Goal: Information Seeking & Learning: Learn about a topic

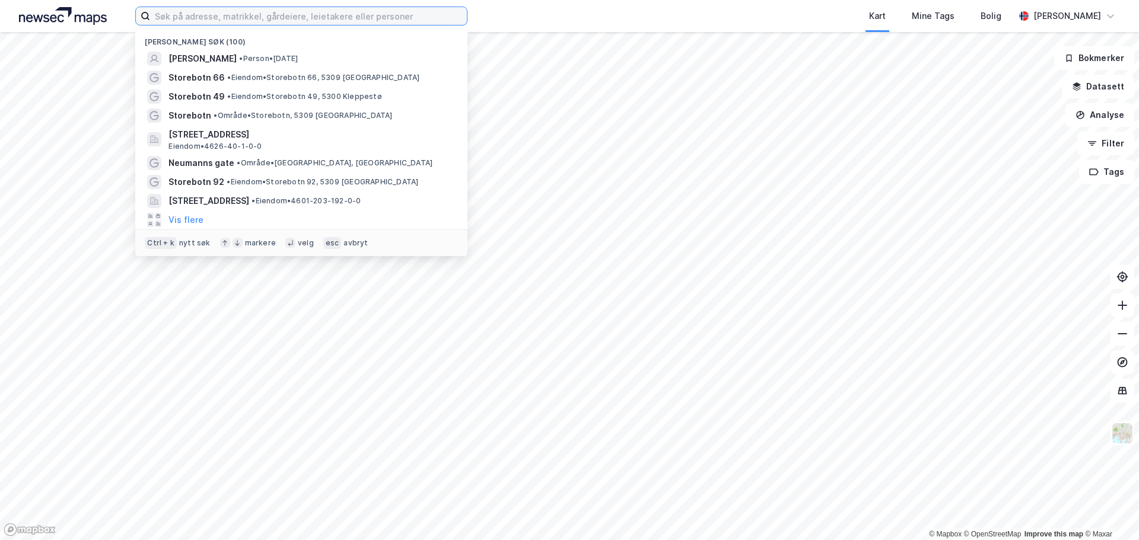
click at [382, 17] on input at bounding box center [308, 16] width 317 height 18
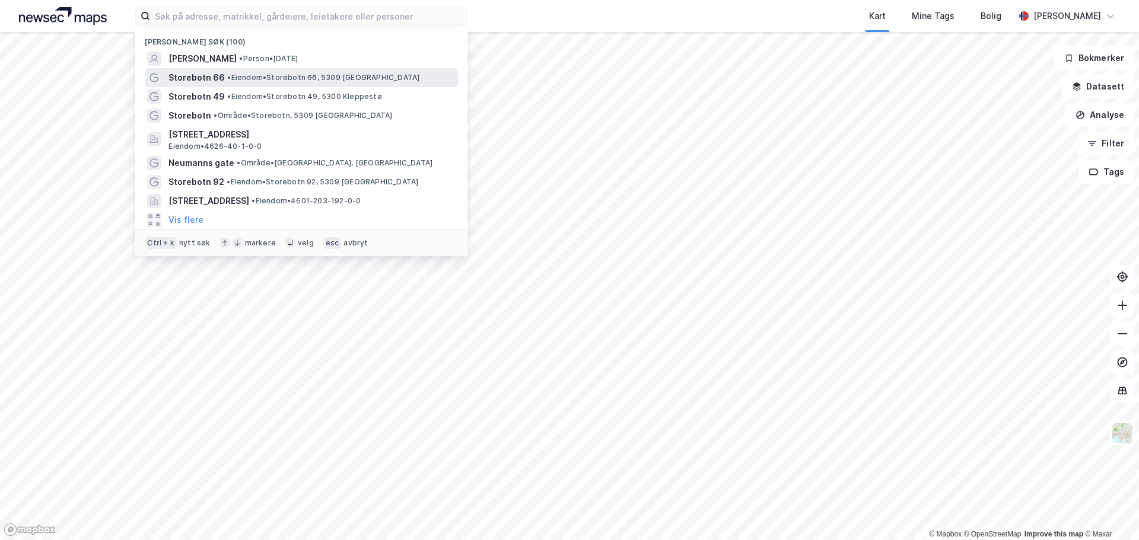
drag, startPoint x: 436, startPoint y: 58, endPoint x: 209, endPoint y: 80, distance: 228.3
click at [209, 80] on span "Storebotn 66" at bounding box center [196, 78] width 56 height 14
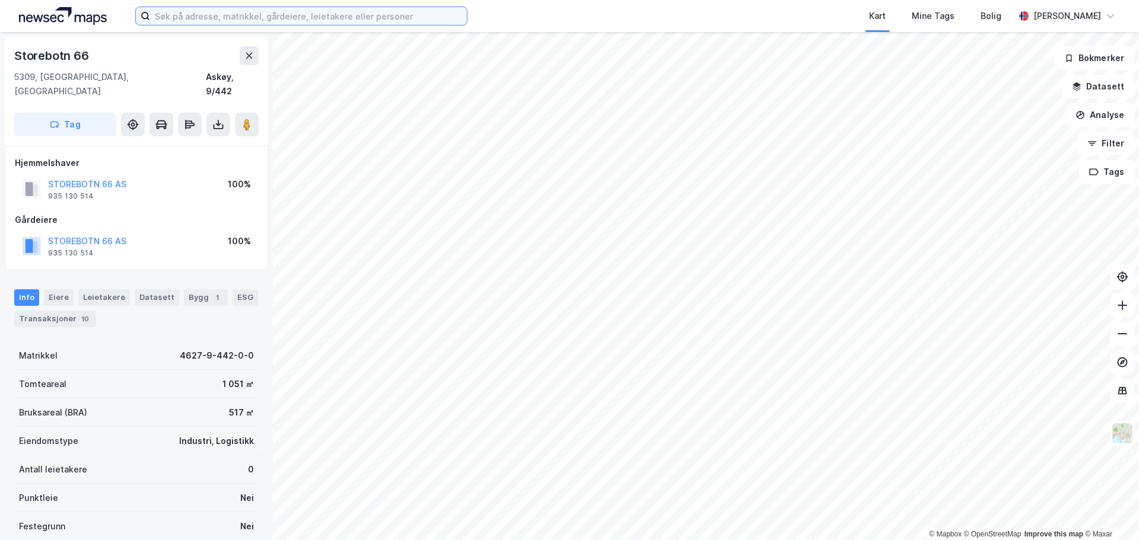
click at [239, 21] on input at bounding box center [308, 16] width 317 height 18
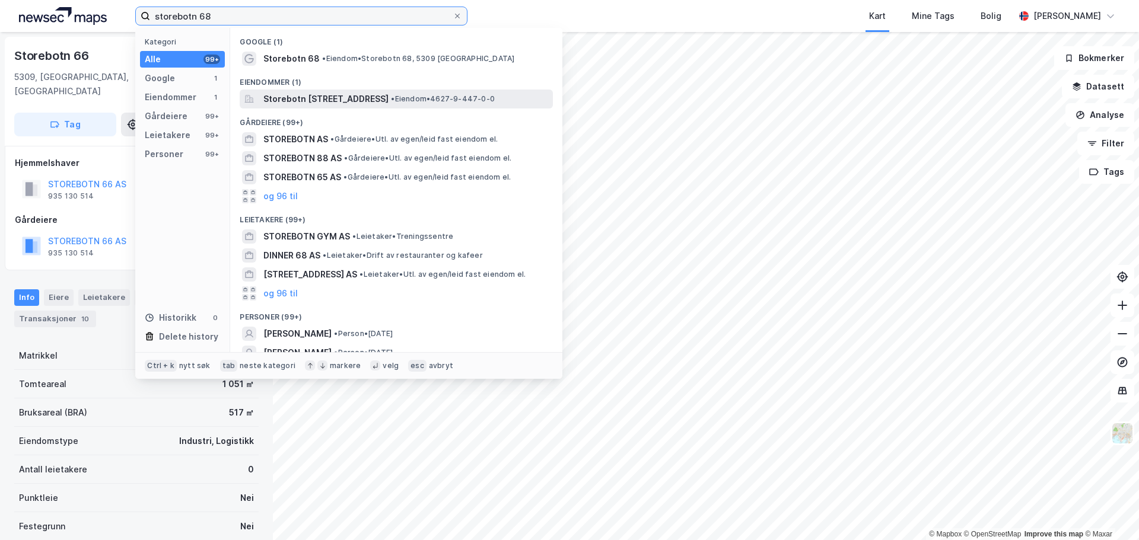
type input "storebotn 68"
click at [327, 97] on span "Storebotn 68, 5309, KLEPPESTØ, ASKØY" at bounding box center [325, 99] width 125 height 14
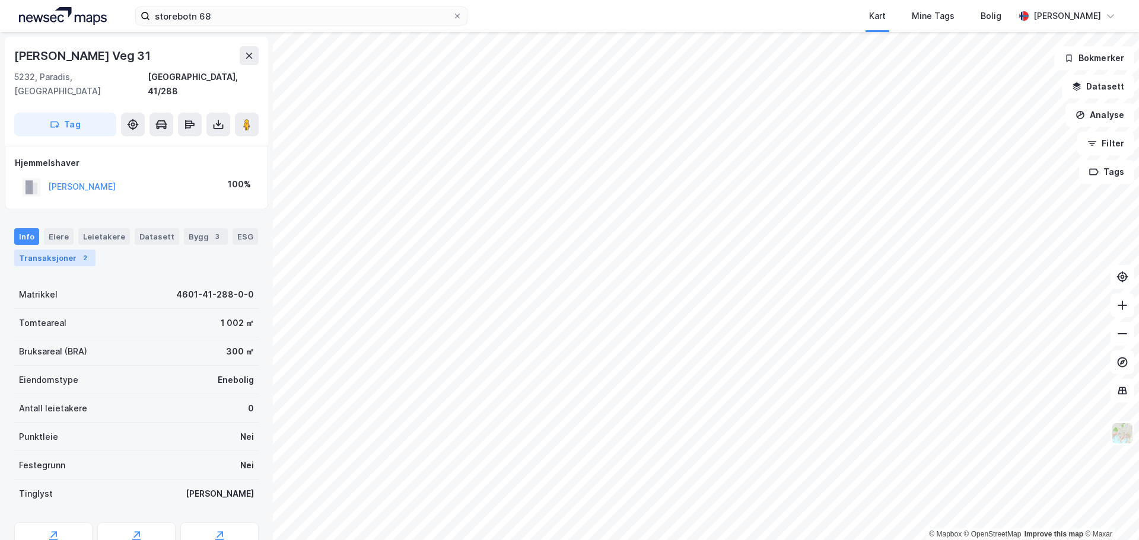
click at [62, 250] on div "Transaksjoner 2" at bounding box center [54, 258] width 81 height 17
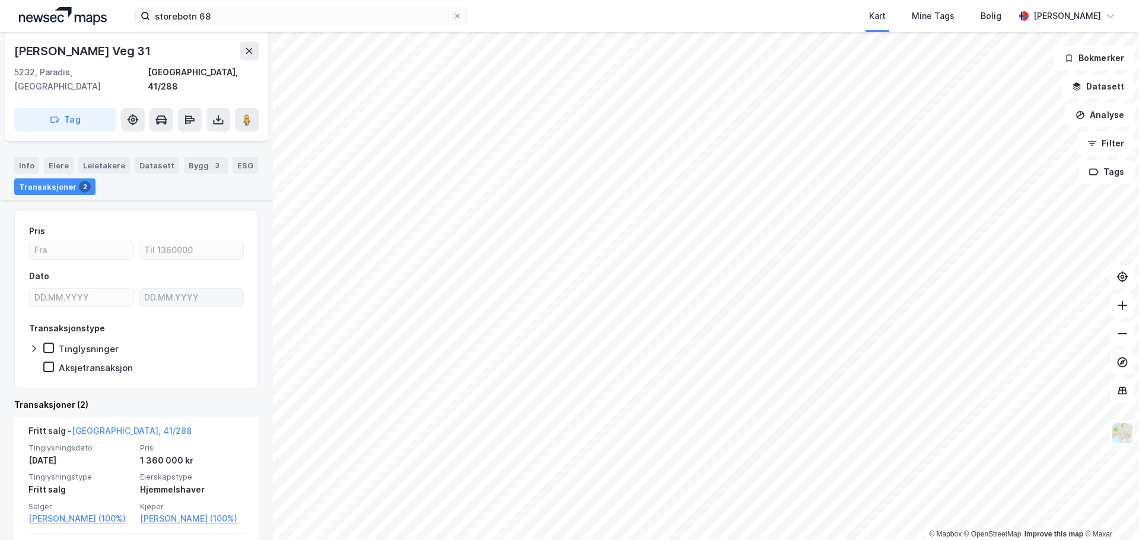
scroll to position [178, 0]
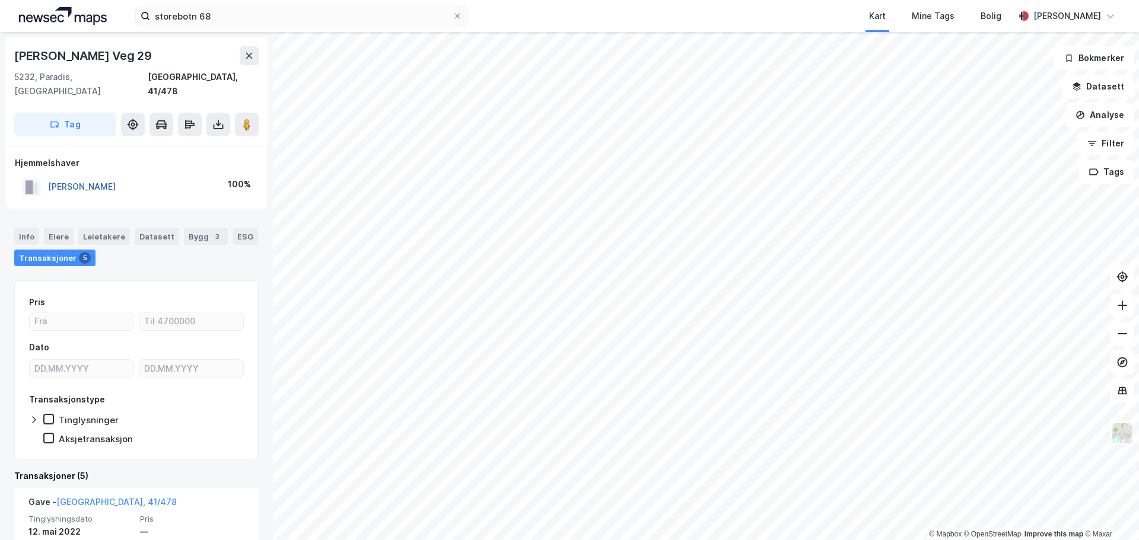
click at [0, 0] on button "VOLTERSVIK ANNE KRISTINE" at bounding box center [0, 0] width 0 height 0
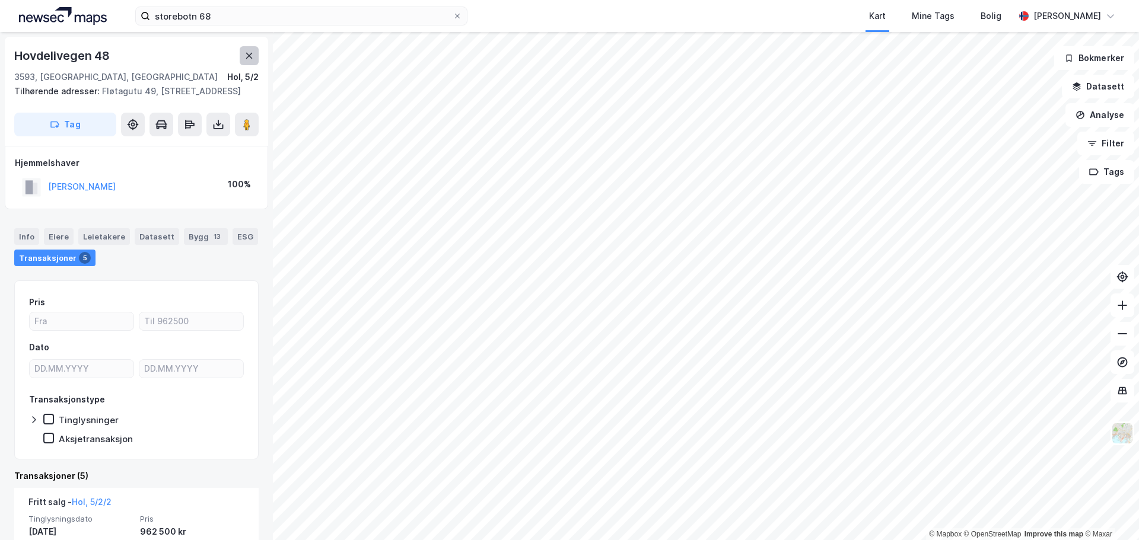
click at [255, 56] on button at bounding box center [249, 55] width 19 height 19
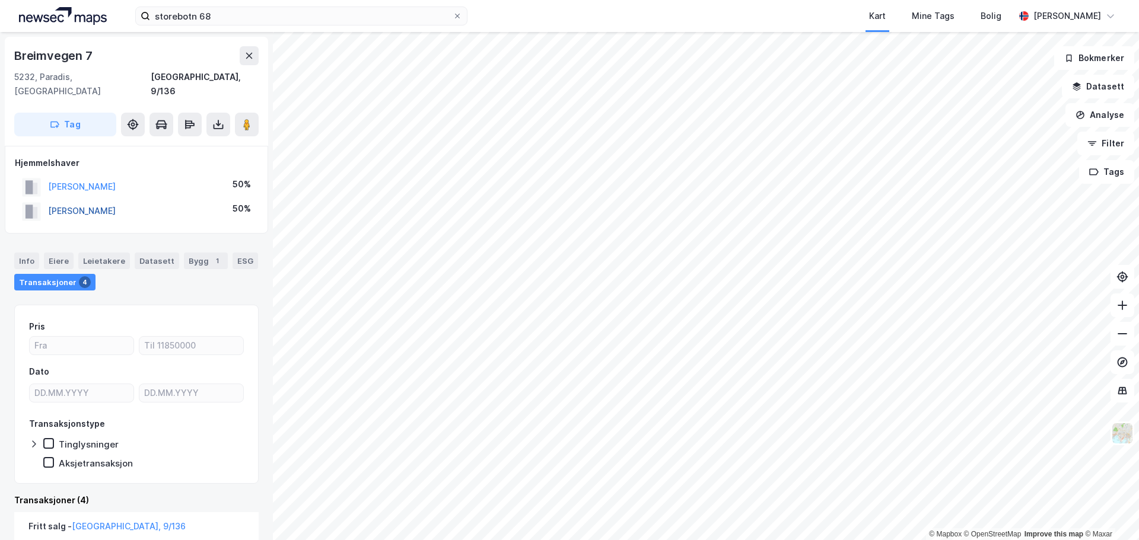
click at [0, 0] on button "SKAG CHRISTINE VOLLEN" at bounding box center [0, 0] width 0 height 0
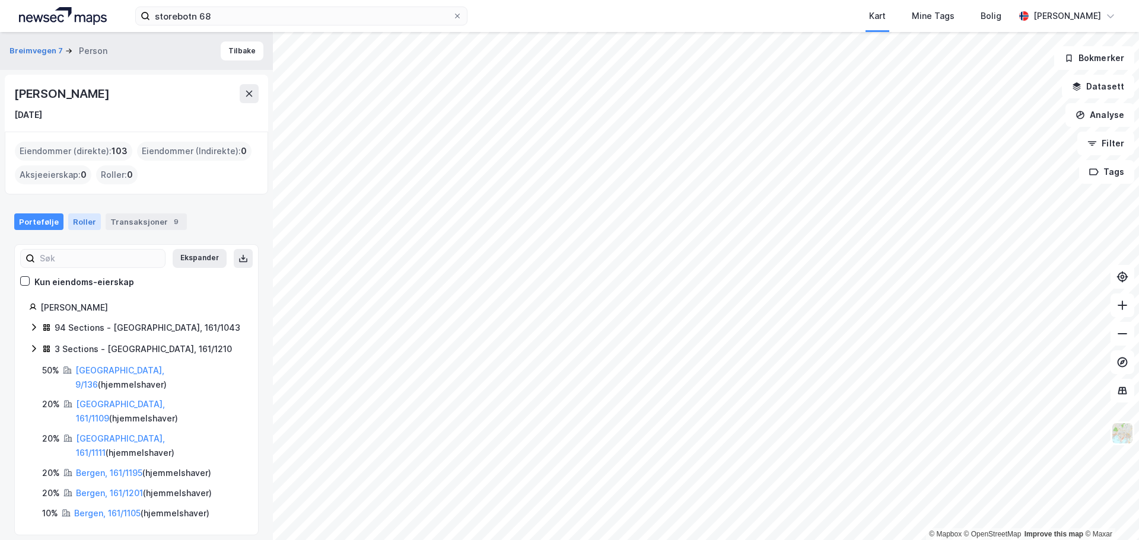
click at [80, 223] on div "Roller" at bounding box center [84, 222] width 33 height 17
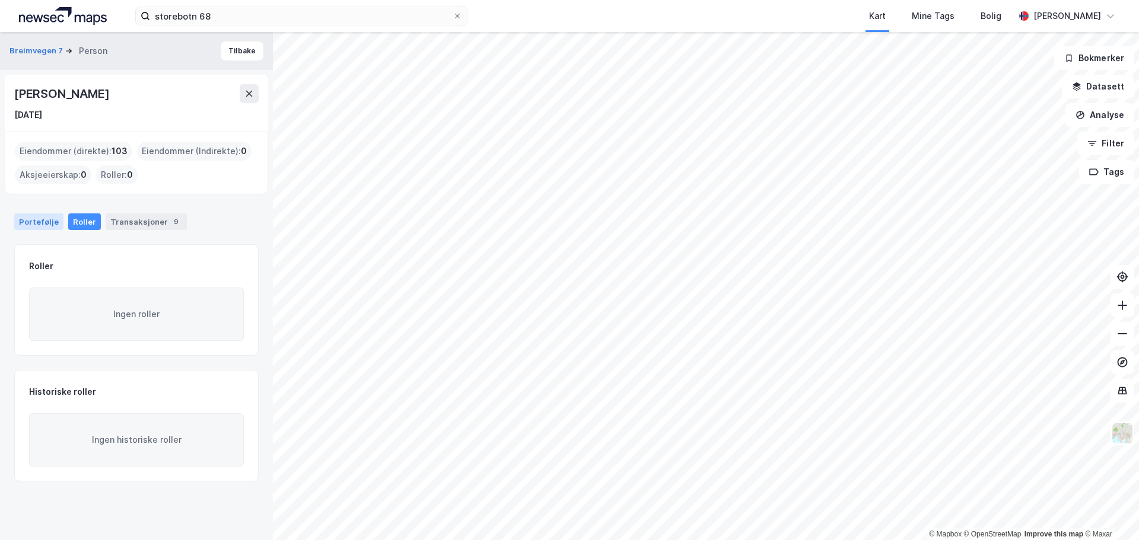
click at [37, 217] on div "Portefølje" at bounding box center [38, 222] width 49 height 17
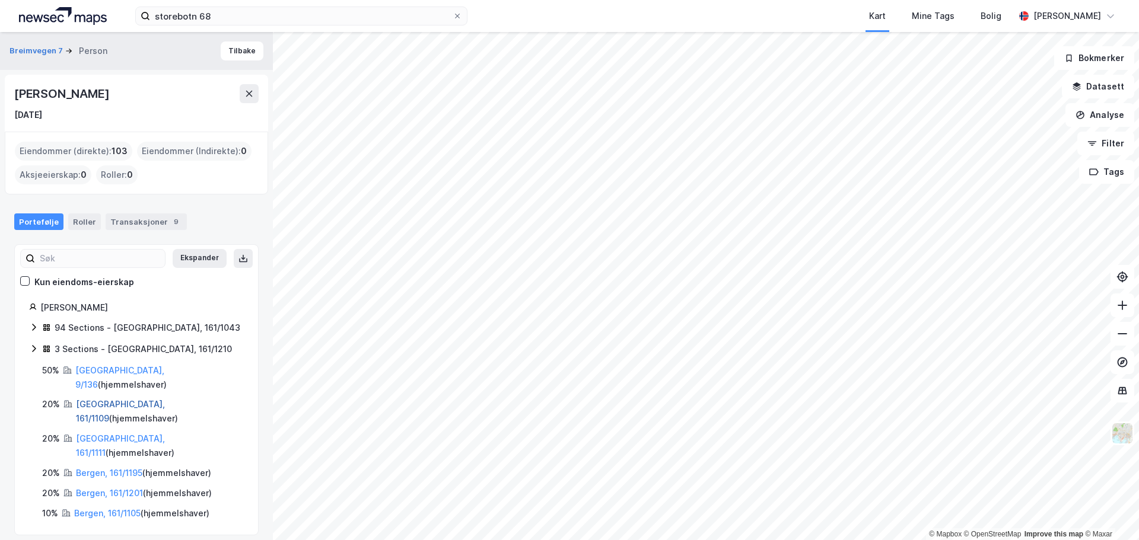
click at [91, 399] on link "Bergen, 161/1109" at bounding box center [120, 411] width 89 height 24
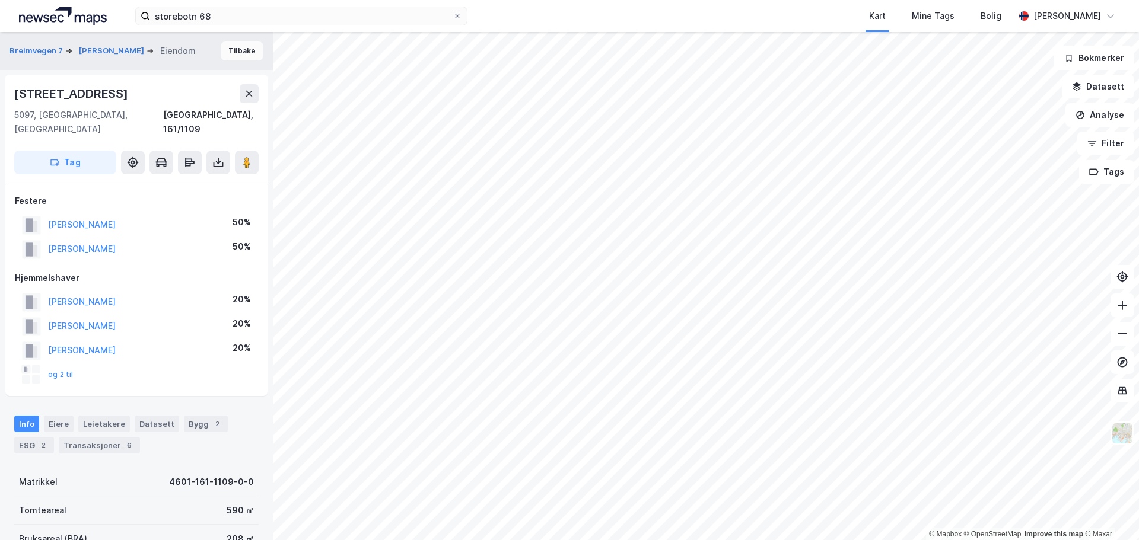
click at [221, 52] on button "Tilbake" at bounding box center [242, 51] width 43 height 19
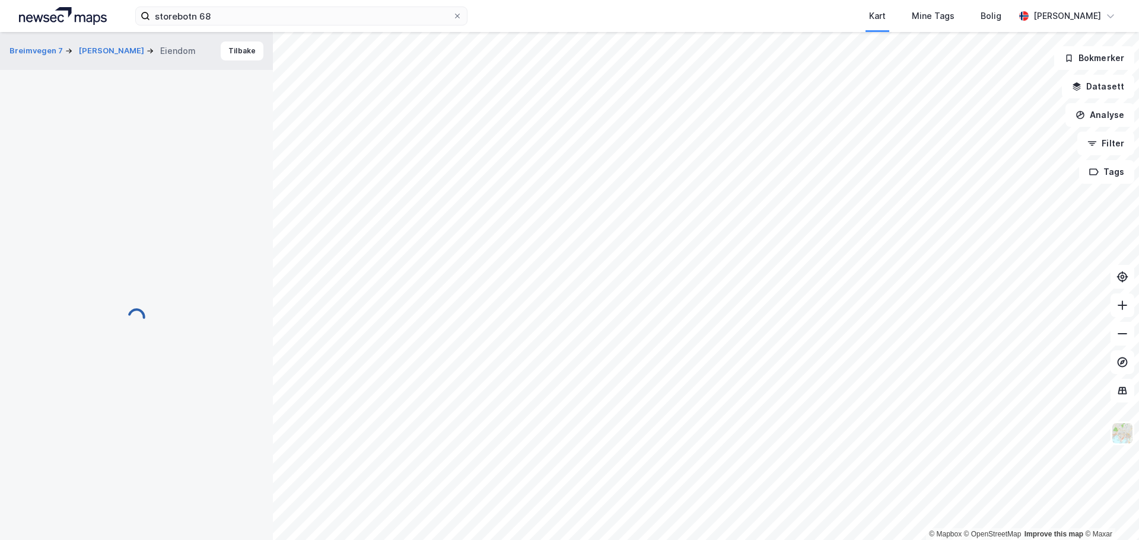
scroll to position [3, 0]
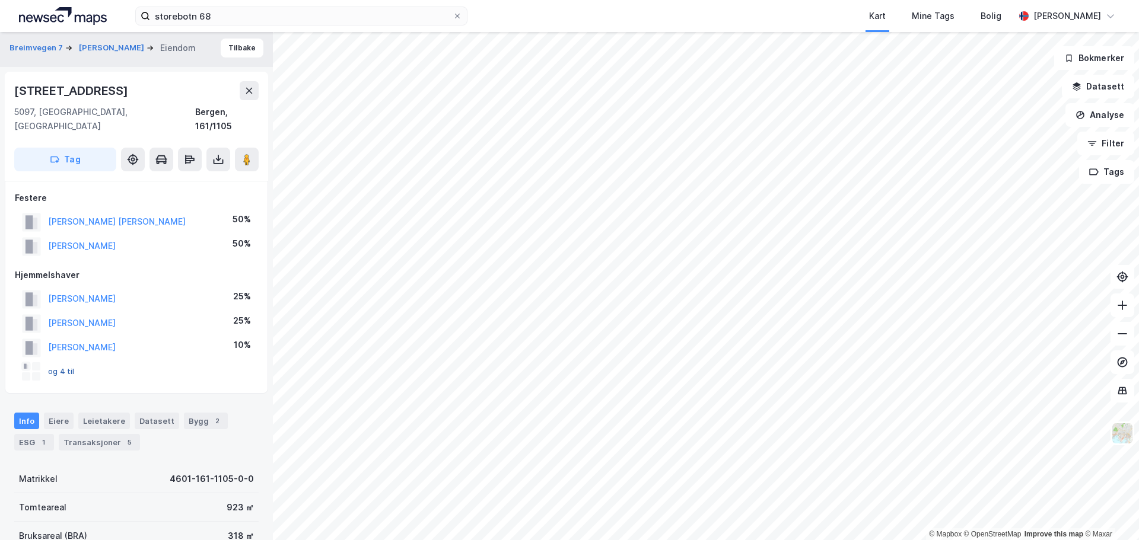
click at [0, 0] on button "og 4 til" at bounding box center [0, 0] width 0 height 0
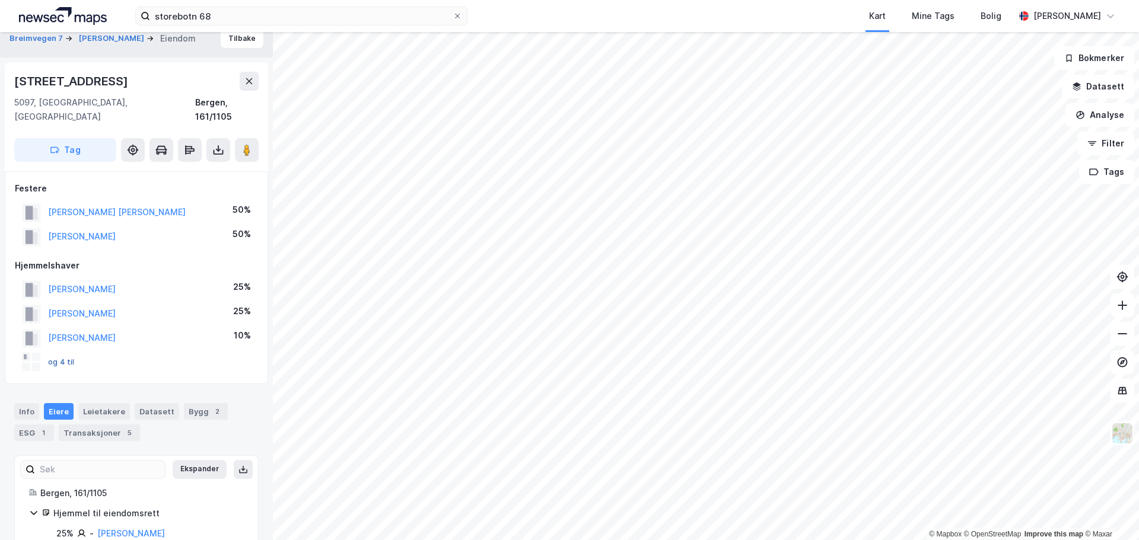
click at [0, 0] on button "og 4 til" at bounding box center [0, 0] width 0 height 0
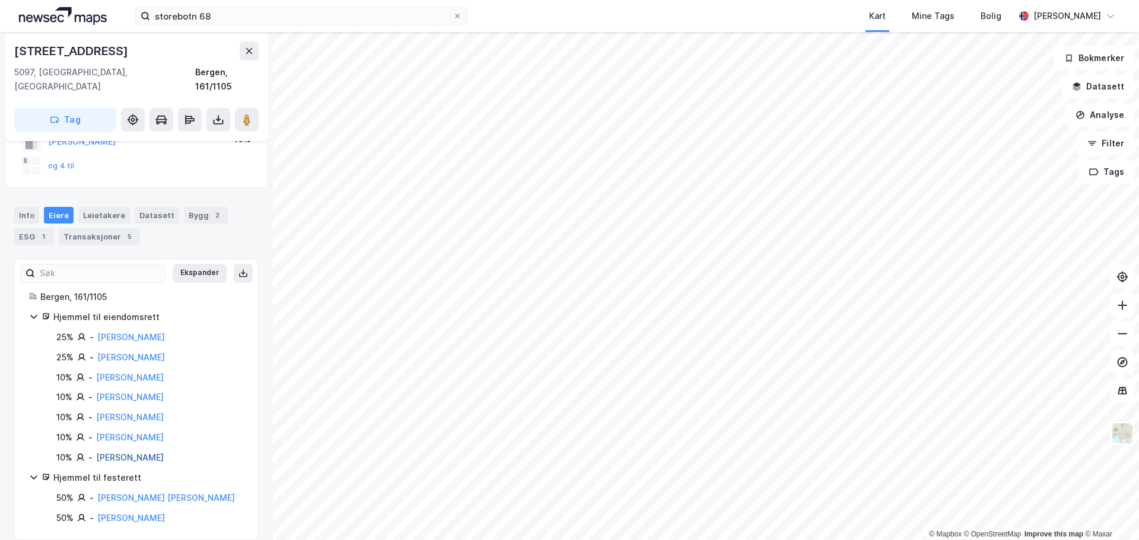
click at [149, 453] on link "Skag Sture Vollen" at bounding box center [130, 458] width 68 height 10
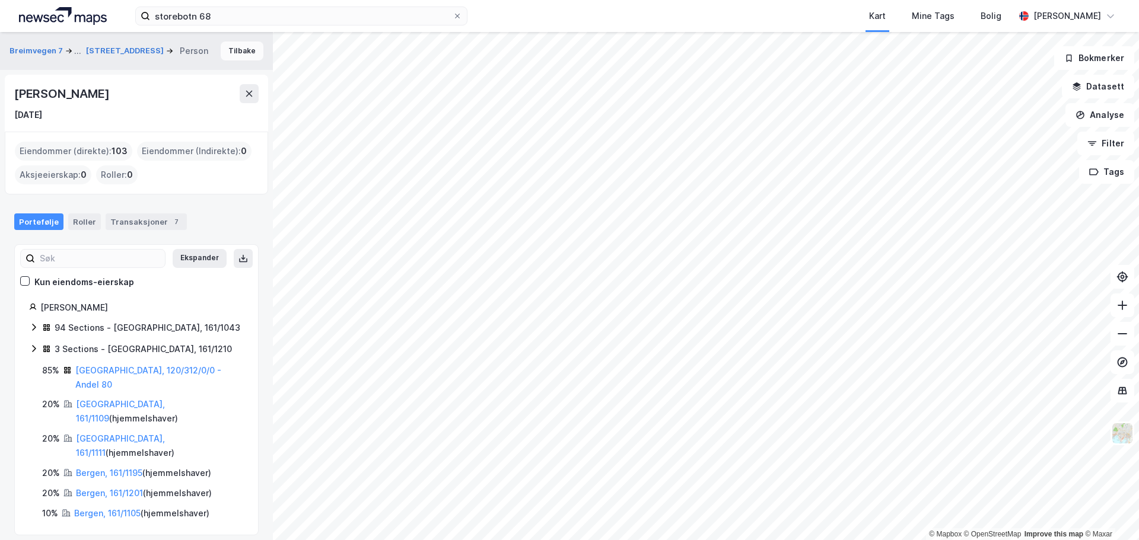
click at [238, 56] on button "Tilbake" at bounding box center [242, 51] width 43 height 19
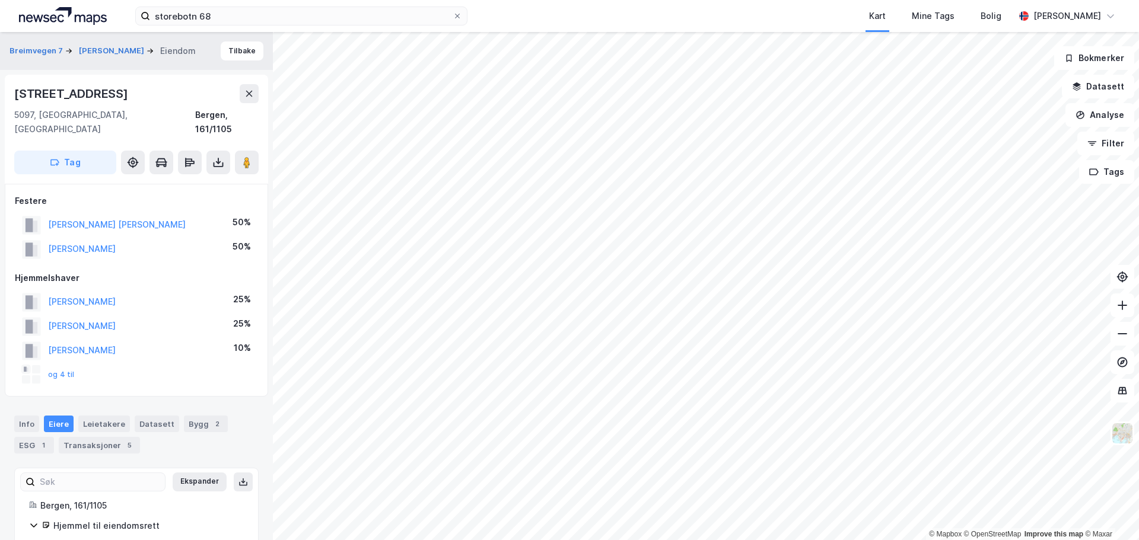
scroll to position [209, 0]
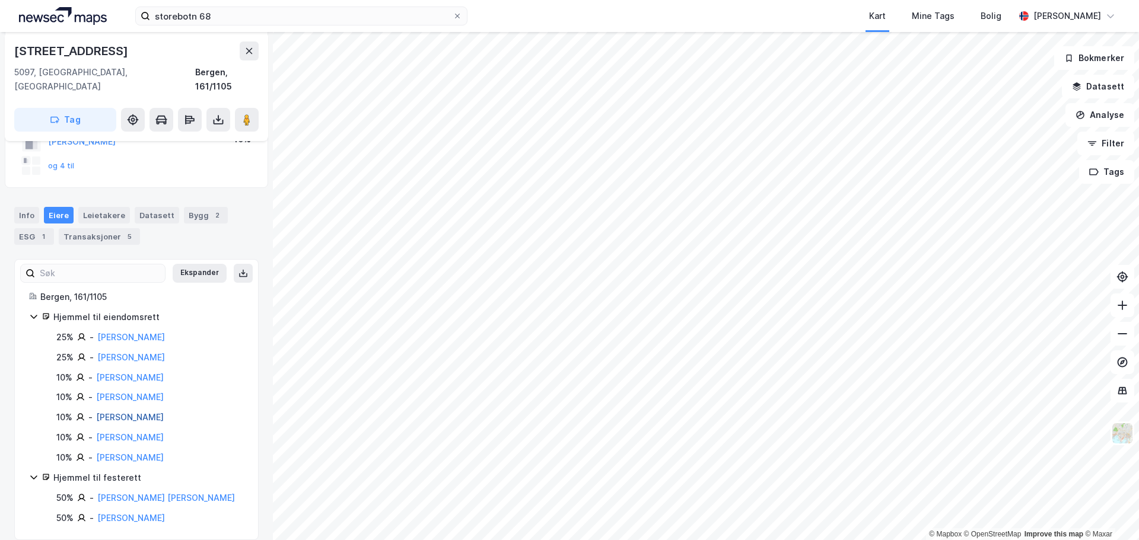
click at [145, 412] on link "Skag Kjetil Berg" at bounding box center [130, 417] width 68 height 10
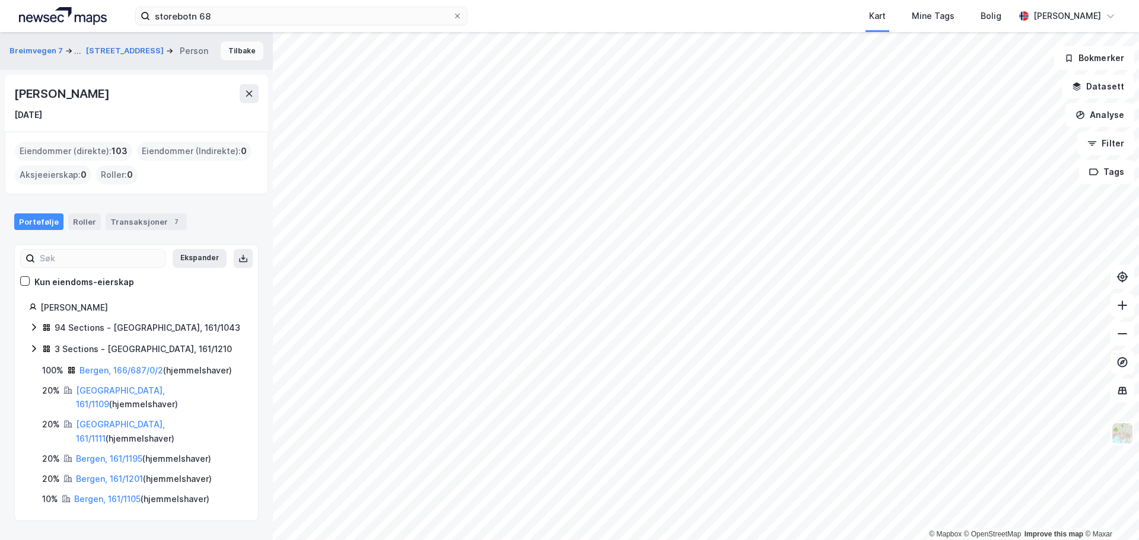
click at [247, 44] on button "Tilbake" at bounding box center [242, 51] width 43 height 19
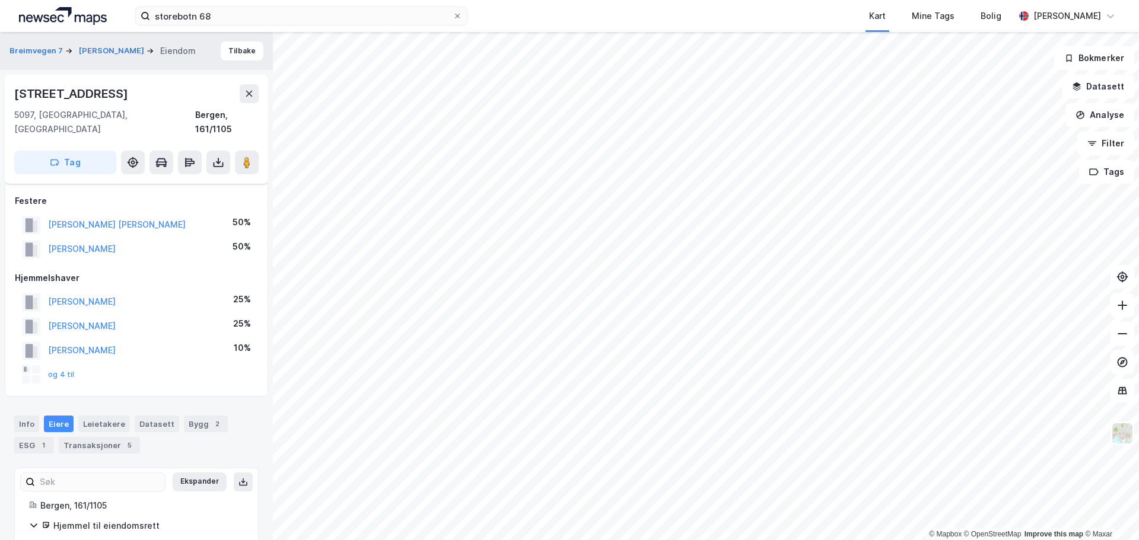
scroll to position [209, 0]
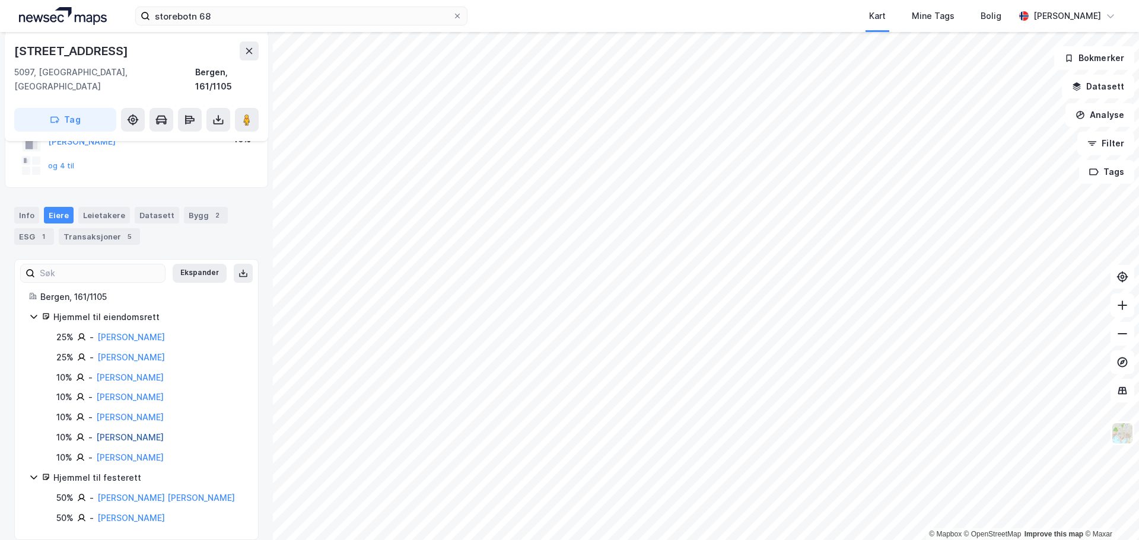
click at [123, 432] on link "Skag Miriam" at bounding box center [130, 437] width 68 height 10
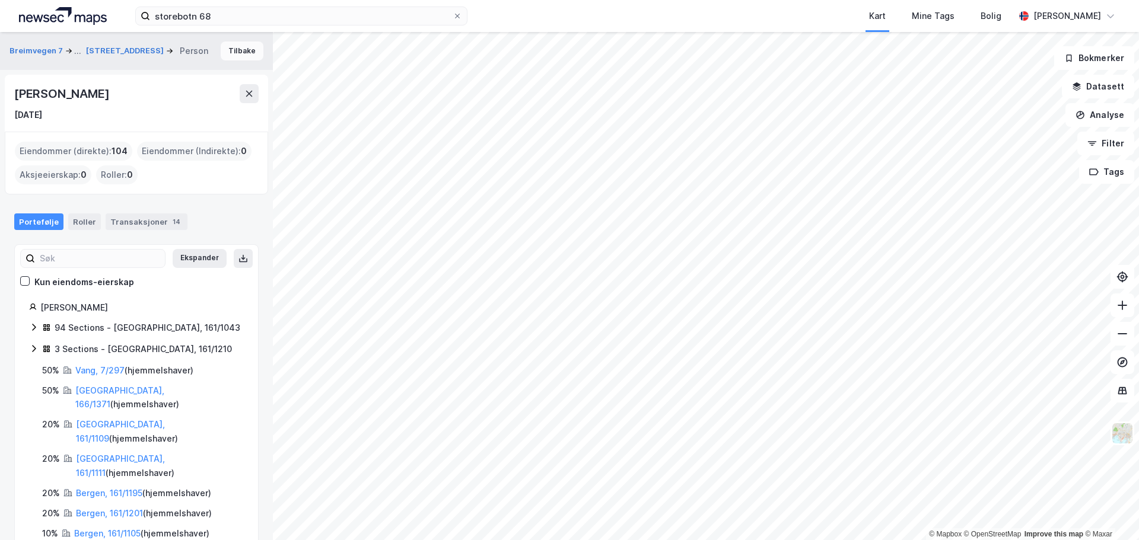
click at [238, 51] on button "Tilbake" at bounding box center [242, 51] width 43 height 19
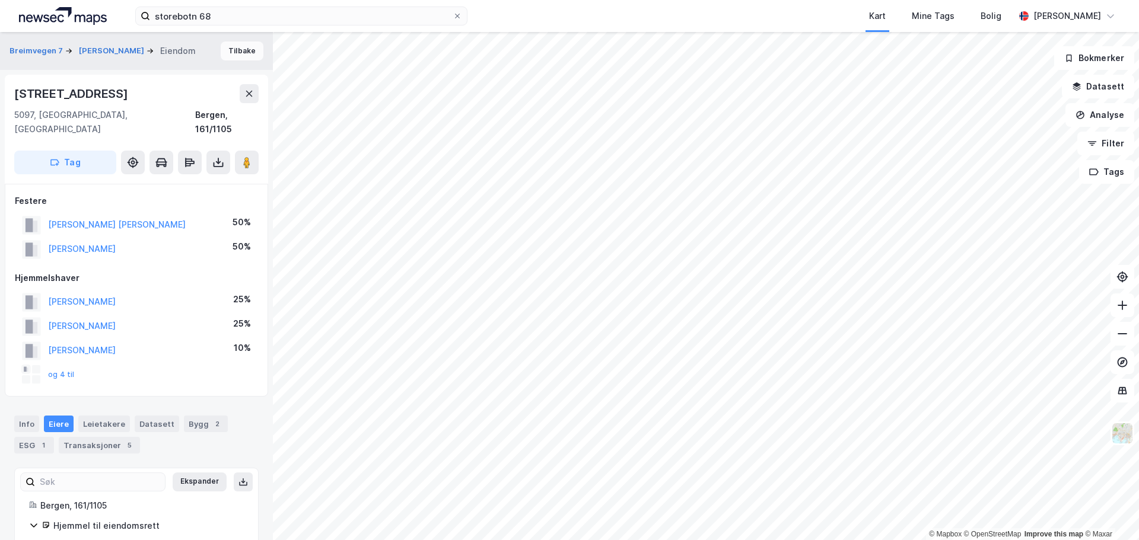
click at [242, 50] on button "Tilbake" at bounding box center [242, 51] width 43 height 19
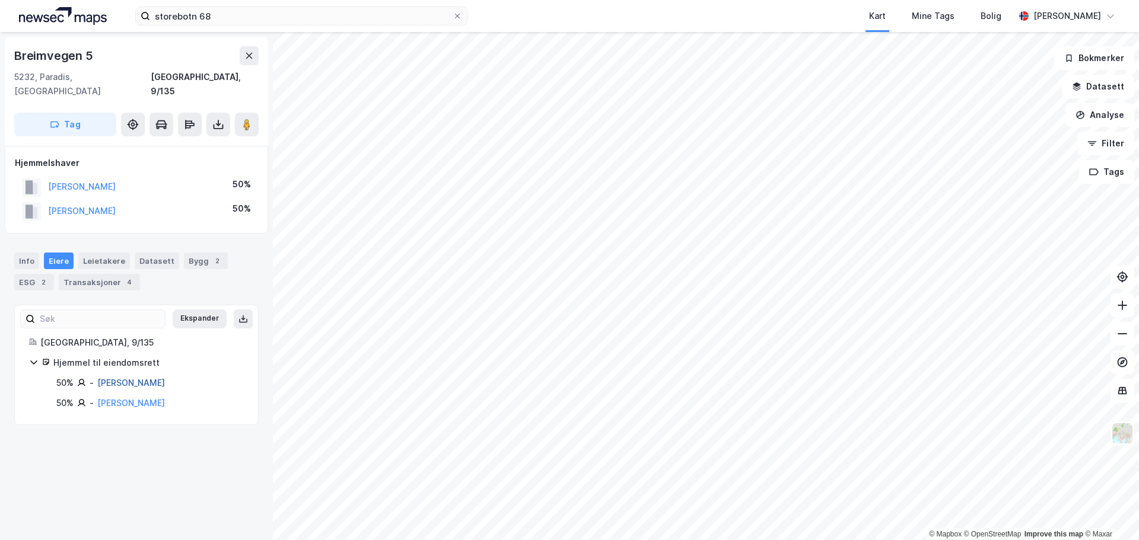
click at [125, 378] on link "Tveiten Øystein Vesterli" at bounding box center [131, 383] width 68 height 10
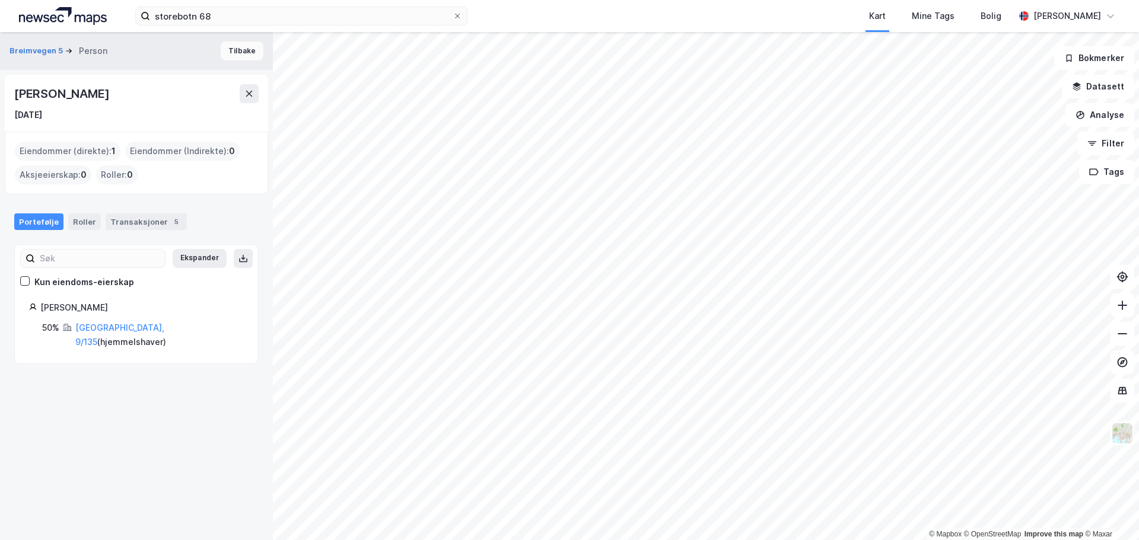
click at [234, 54] on button "Tilbake" at bounding box center [242, 51] width 43 height 19
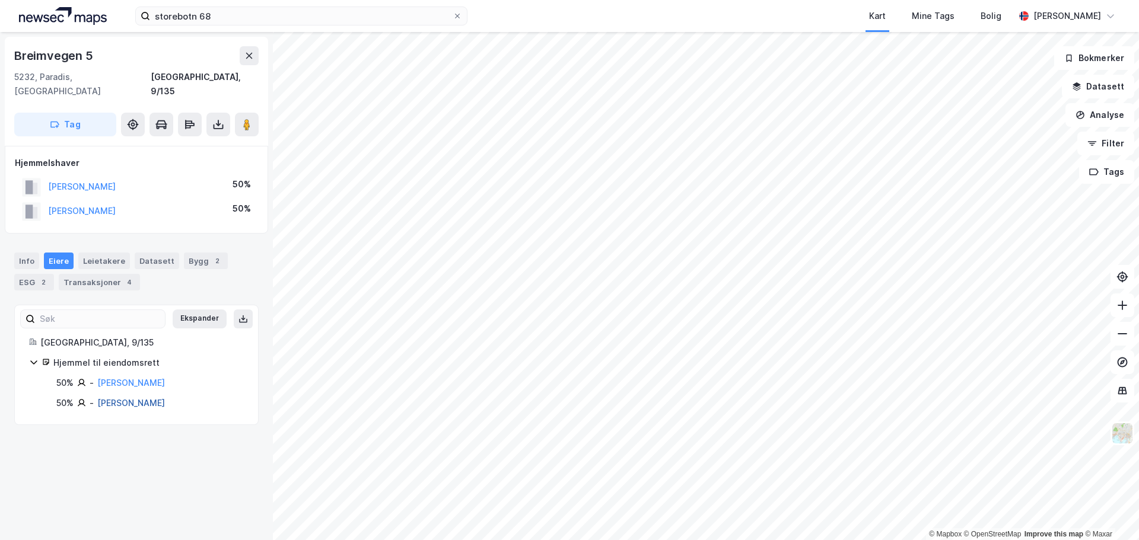
click at [118, 398] on link "Zahl Gro Flesjå" at bounding box center [131, 403] width 68 height 10
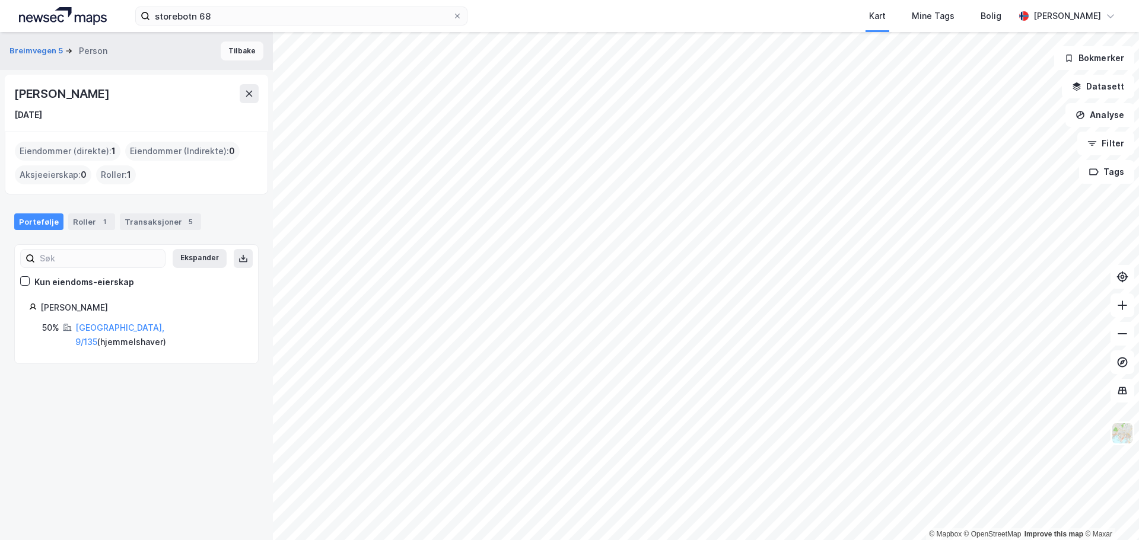
click at [230, 52] on button "Tilbake" at bounding box center [242, 51] width 43 height 19
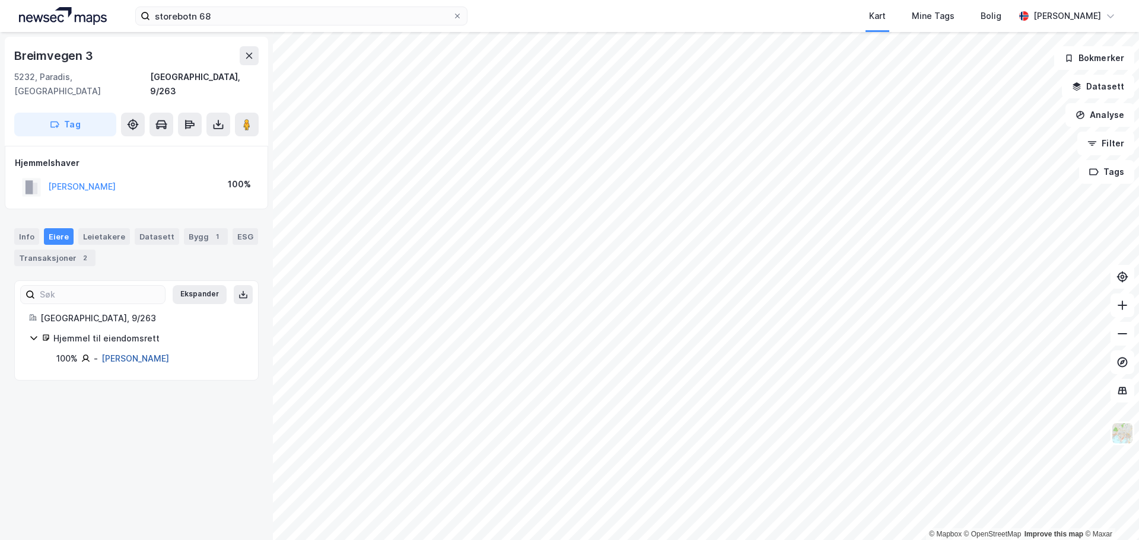
click at [123, 353] on link "Methlie Ove Randius" at bounding box center [135, 358] width 68 height 10
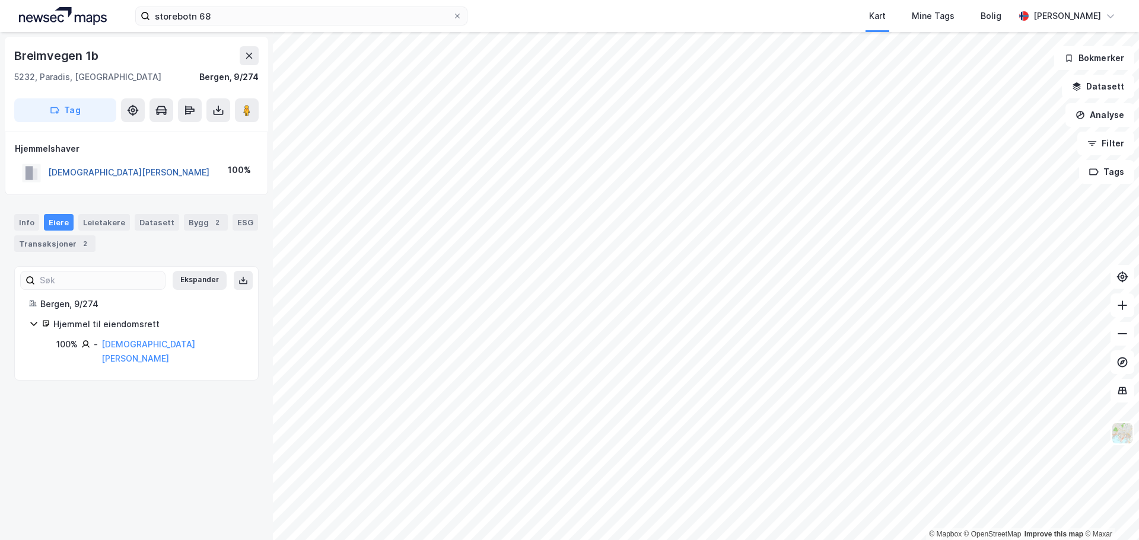
click at [0, 0] on button "ENGELSEN KNUT HÅKON" at bounding box center [0, 0] width 0 height 0
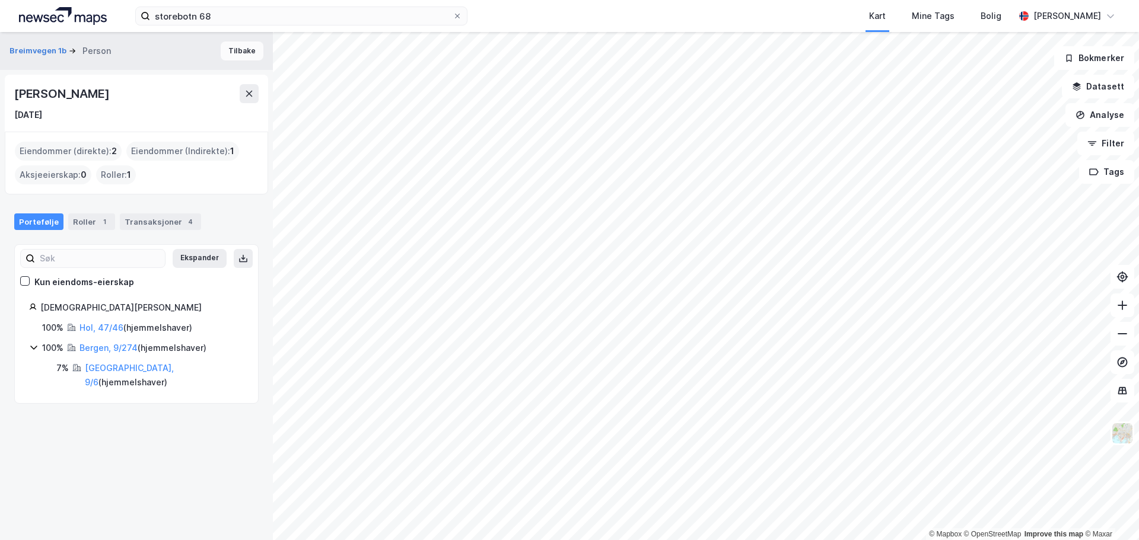
click at [234, 50] on button "Tilbake" at bounding box center [242, 51] width 43 height 19
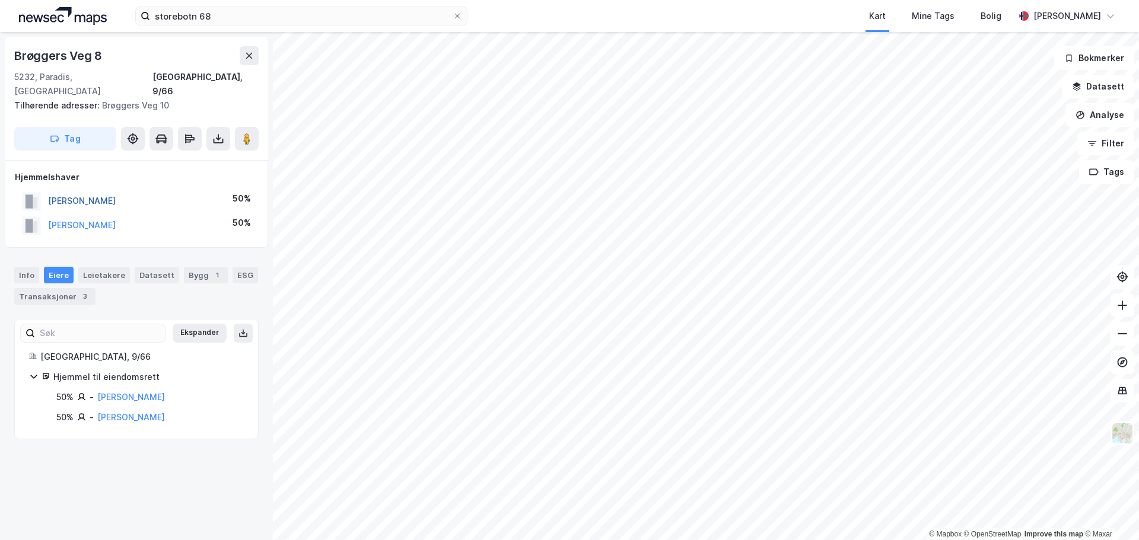
click at [0, 0] on button "DAHL JOACHIM HJERMANN" at bounding box center [0, 0] width 0 height 0
